Goal: Task Accomplishment & Management: Use online tool/utility

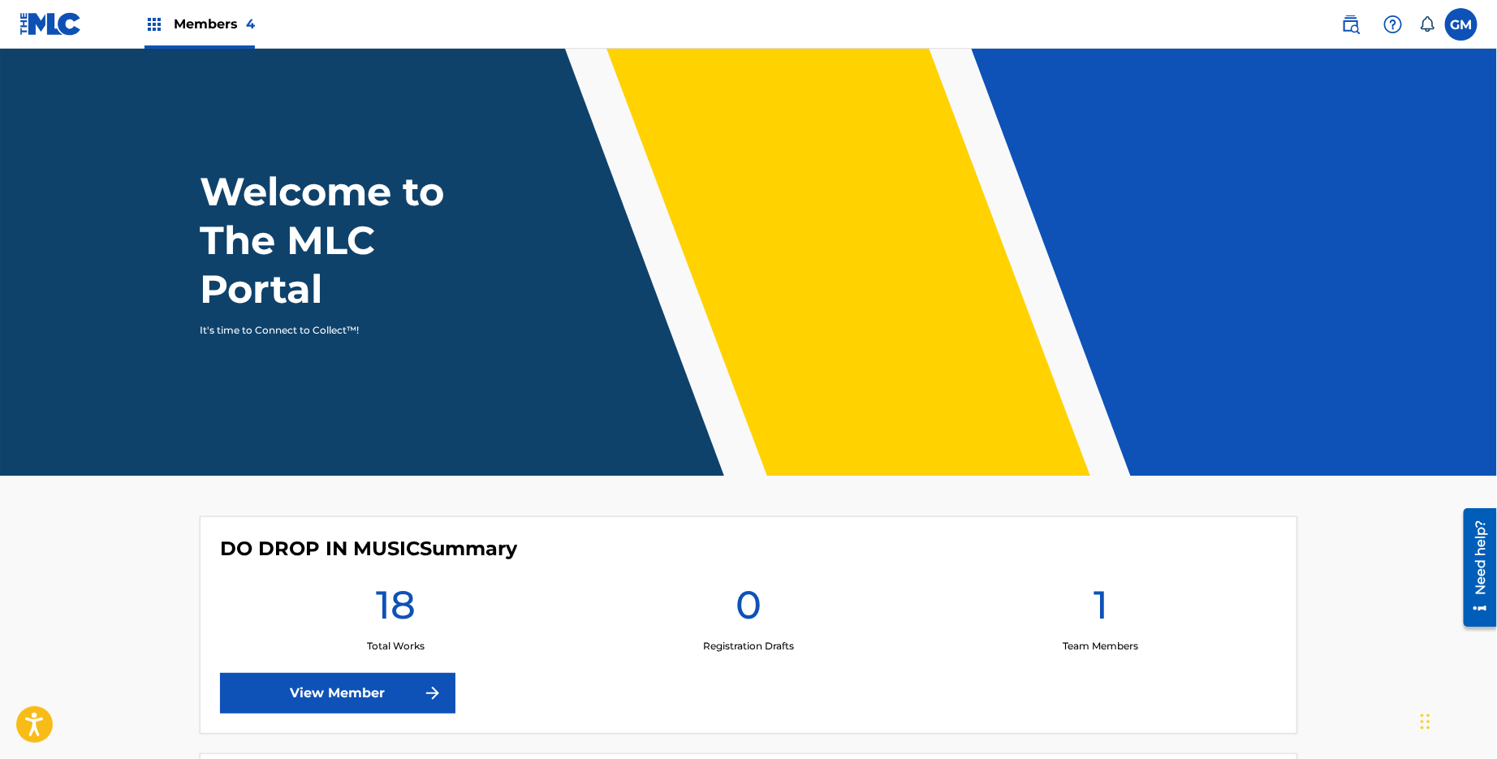
click at [408, 708] on link "View Member" at bounding box center [337, 693] width 235 height 41
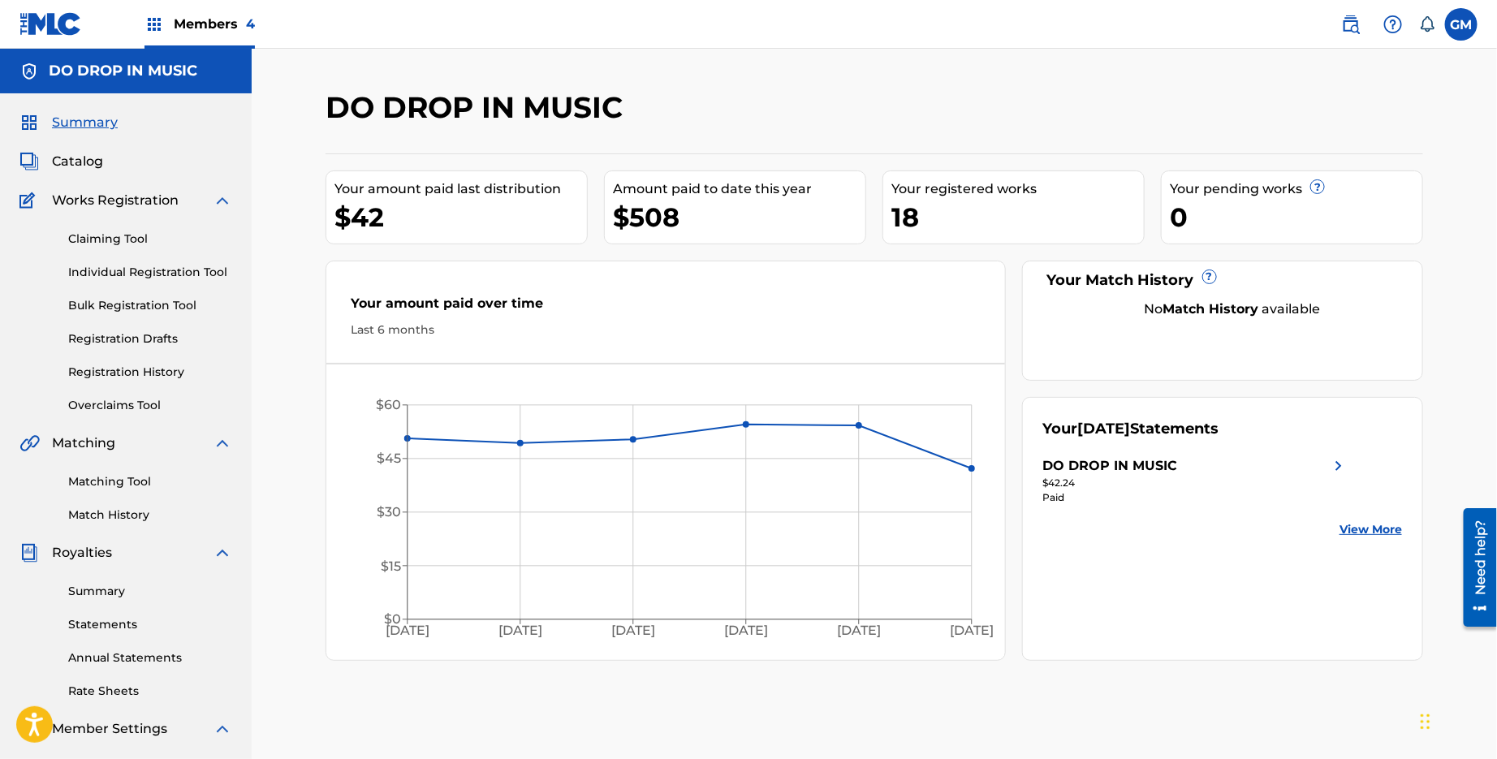
click at [112, 238] on link "Claiming Tool" at bounding box center [150, 239] width 164 height 17
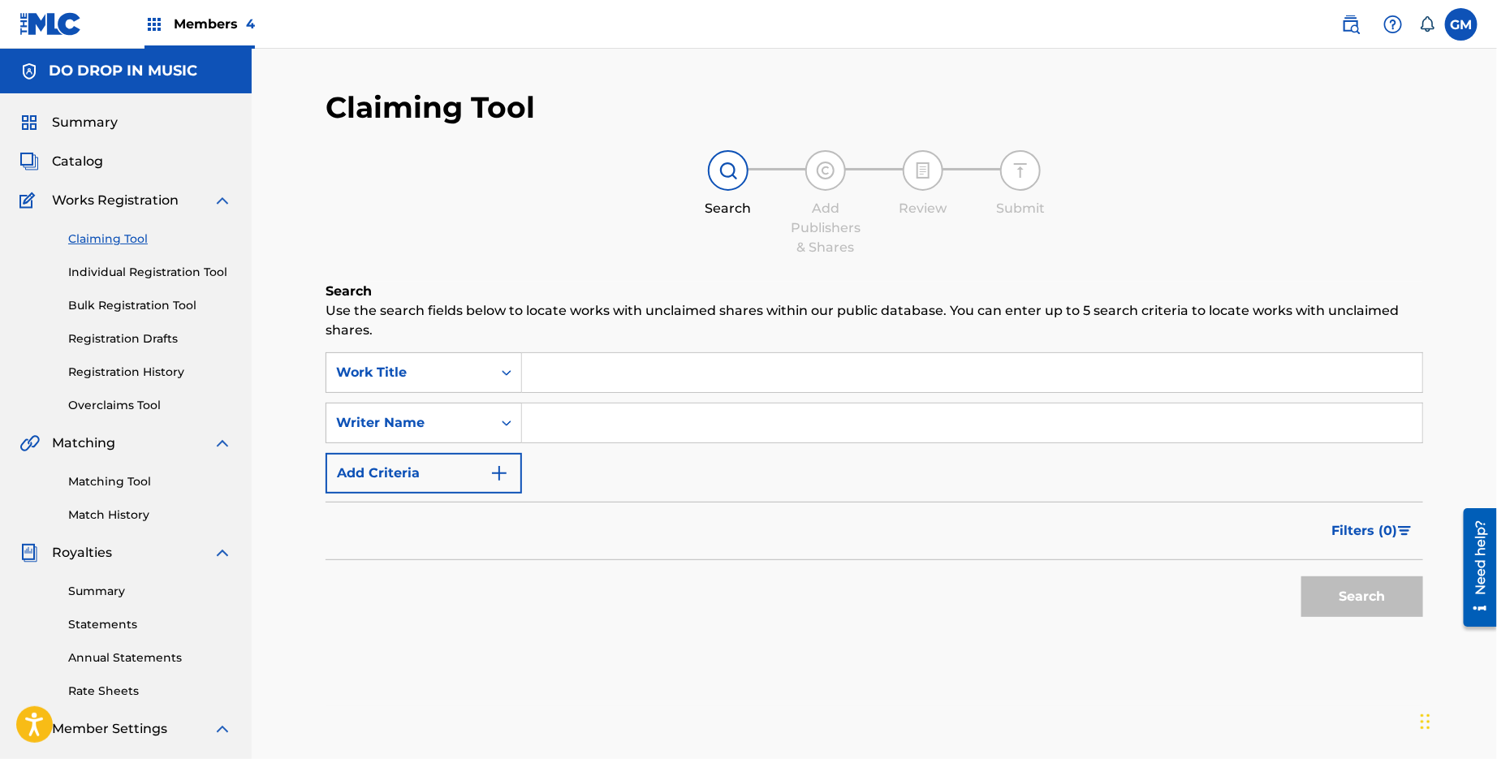
click at [616, 371] on input "Search Form" at bounding box center [972, 372] width 900 height 39
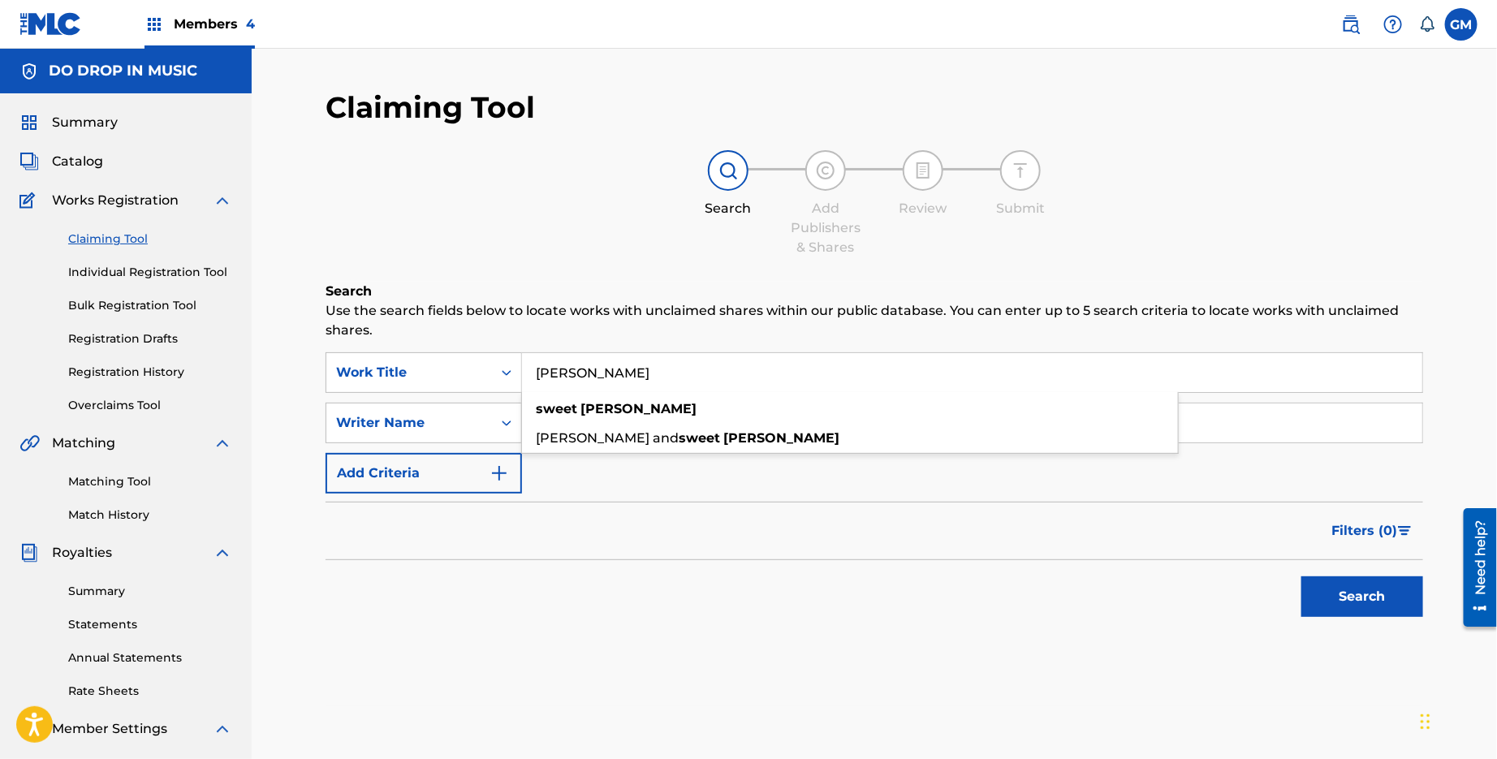
click at [598, 417] on div "[PERSON_NAME]" at bounding box center [850, 409] width 656 height 29
type input "[PERSON_NAME]"
click at [645, 417] on input "Search Form" at bounding box center [972, 422] width 900 height 39
click at [1369, 606] on button "Search" at bounding box center [1362, 596] width 122 height 41
click at [592, 429] on input "[PERSON_NAME]" at bounding box center [972, 422] width 900 height 39
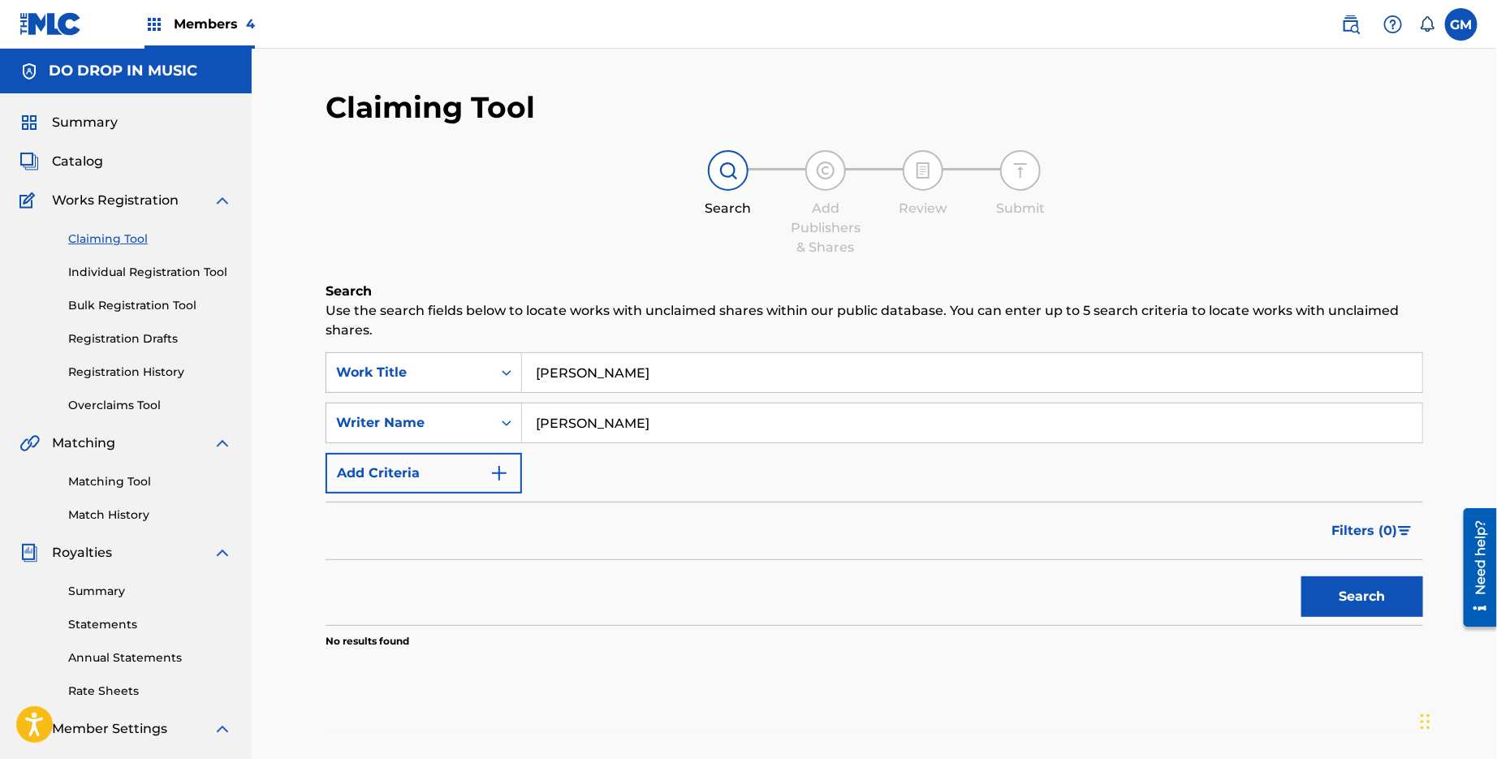
click at [662, 425] on input "[PERSON_NAME]" at bounding box center [972, 422] width 900 height 39
type input "S"
type input "[PERSON_NAME]"
click at [1362, 596] on button "Search" at bounding box center [1362, 596] width 122 height 41
click at [1366, 599] on button "Search" at bounding box center [1362, 596] width 122 height 41
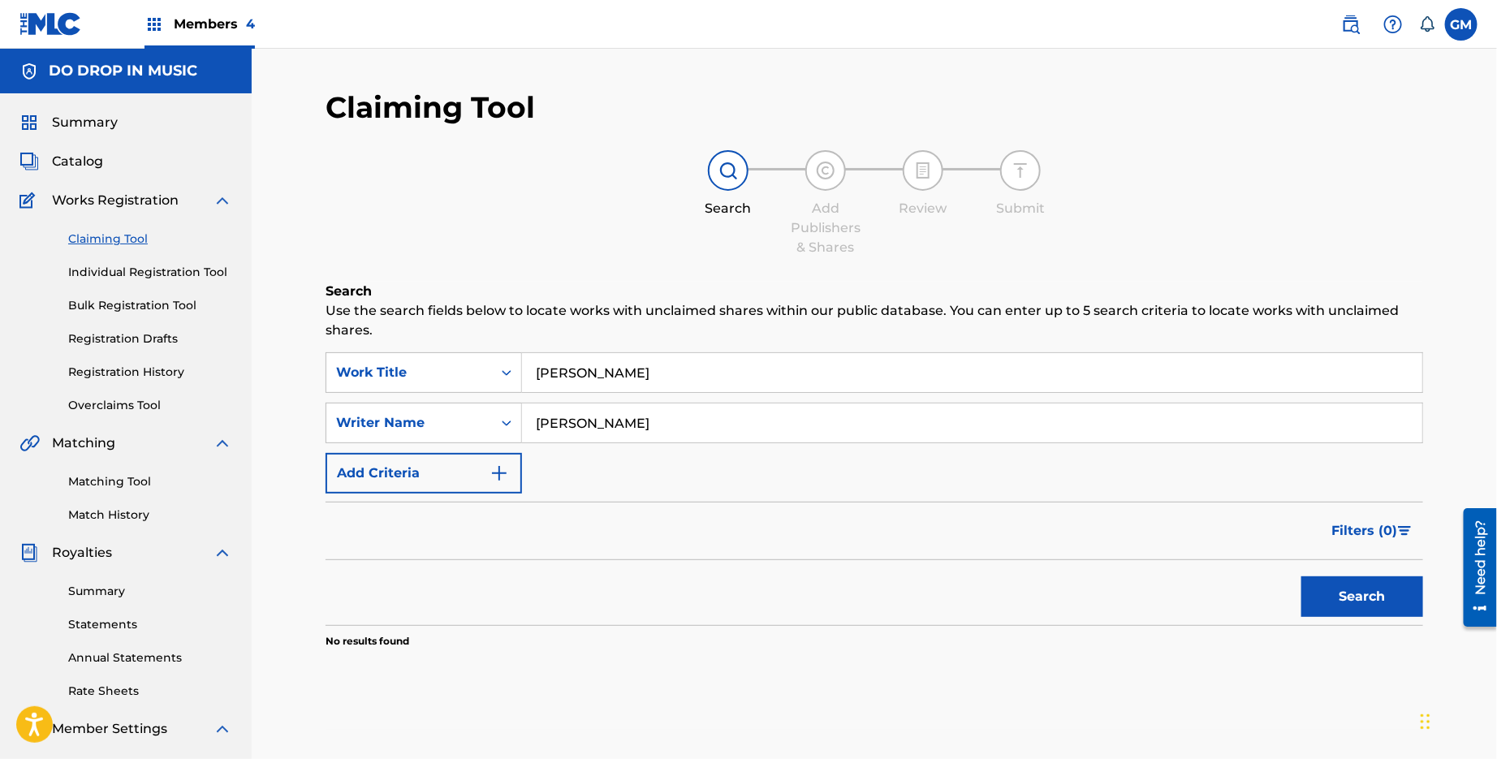
click at [574, 368] on input "[PERSON_NAME]" at bounding box center [972, 372] width 900 height 39
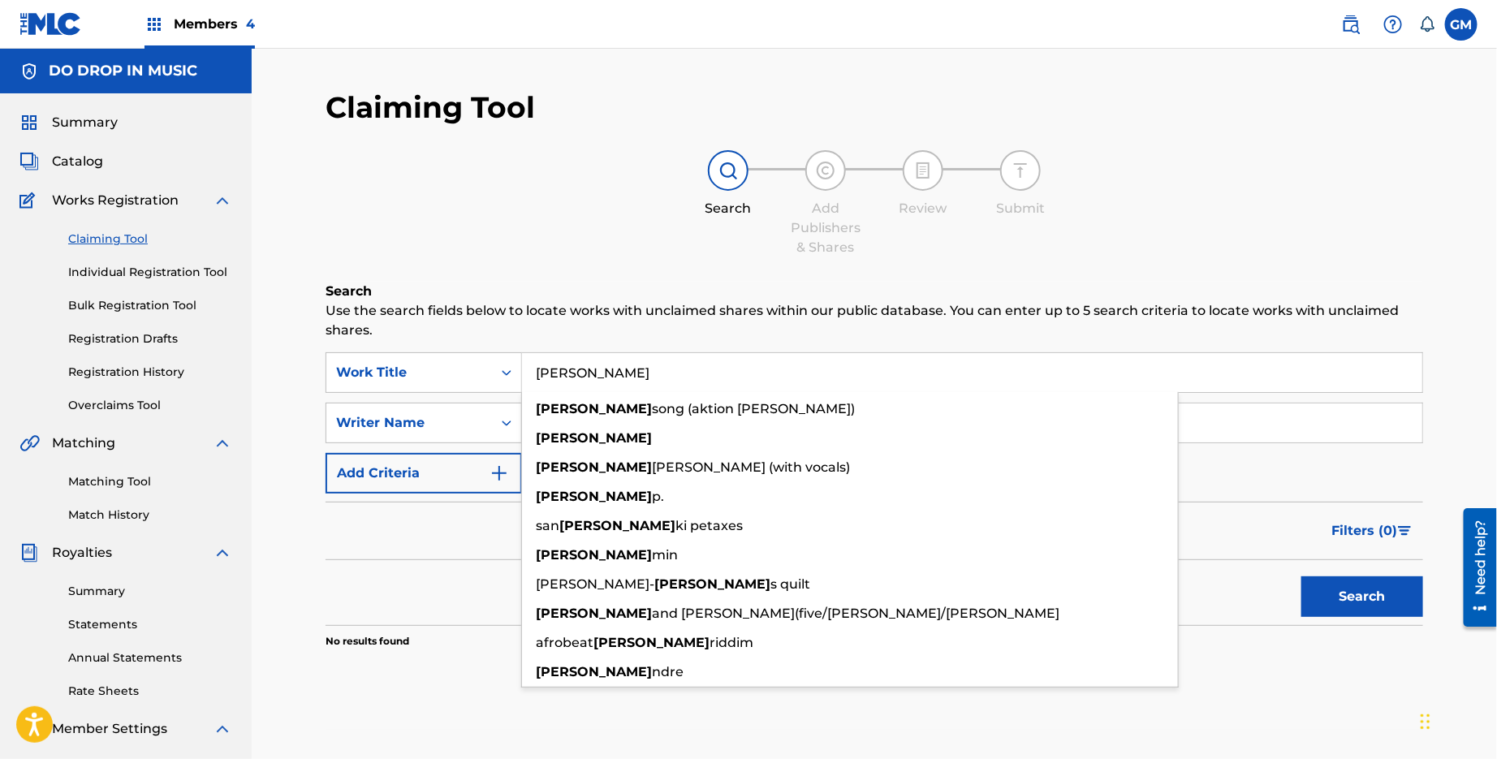
type input "[PERSON_NAME]"
click at [1367, 597] on button "Search" at bounding box center [1362, 596] width 122 height 41
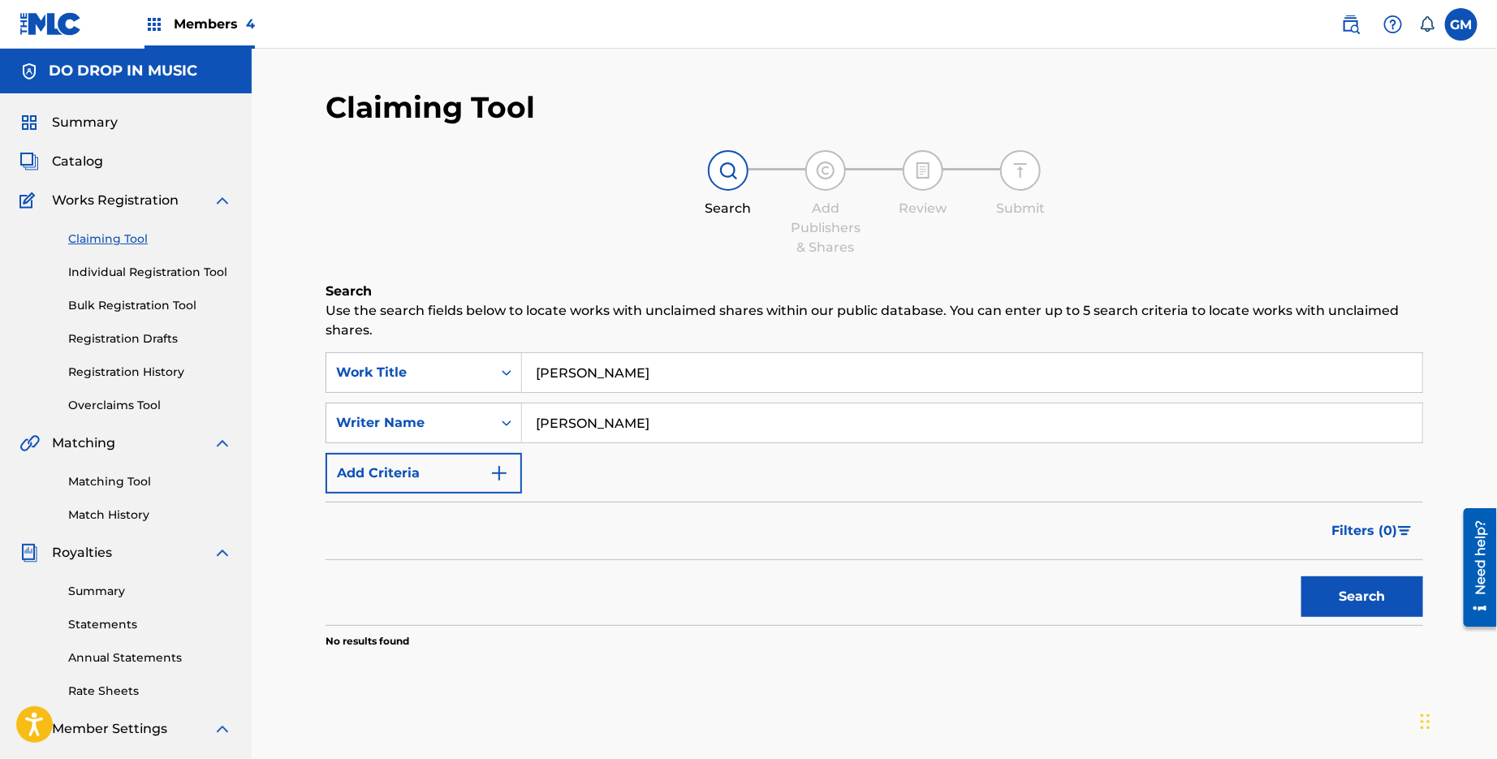
click at [1374, 612] on button "Search" at bounding box center [1362, 596] width 122 height 41
click at [669, 428] on input "[PERSON_NAME]" at bounding box center [972, 422] width 900 height 39
type input "G"
type input "[PERSON_NAME]"
click at [1365, 607] on button "Search" at bounding box center [1362, 596] width 122 height 41
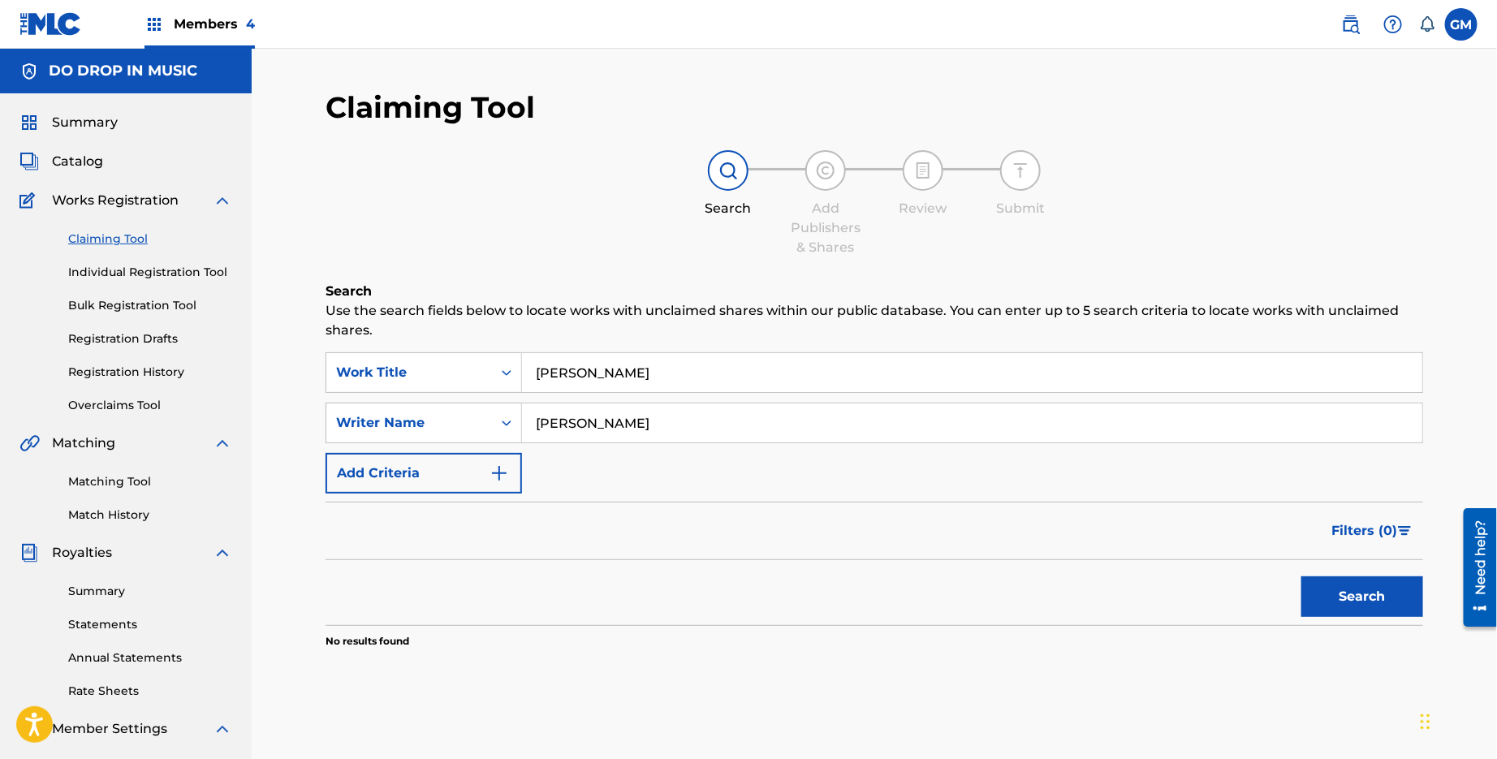
click at [1381, 601] on button "Search" at bounding box center [1362, 596] width 122 height 41
click at [1357, 604] on button "Search" at bounding box center [1362, 596] width 122 height 41
click at [537, 379] on input "[PERSON_NAME]" at bounding box center [972, 372] width 900 height 39
click at [600, 412] on strong "[PERSON_NAME]" at bounding box center [638, 408] width 116 height 15
type input "[PERSON_NAME]"
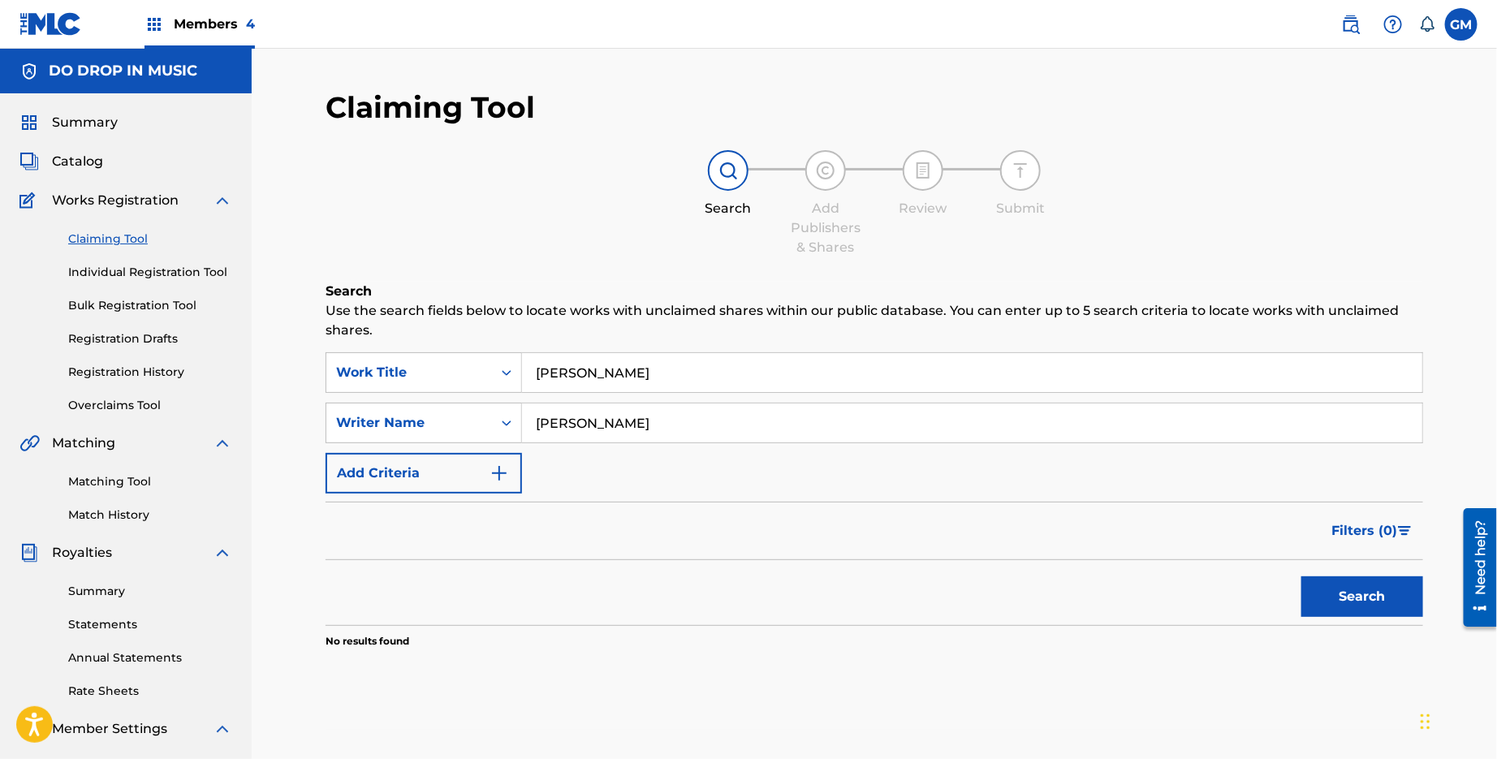
click at [606, 429] on input "[PERSON_NAME]" at bounding box center [972, 422] width 900 height 39
type input "[PERSON_NAME]"
click at [1386, 603] on button "Search" at bounding box center [1362, 596] width 122 height 41
